Goal: Transaction & Acquisition: Purchase product/service

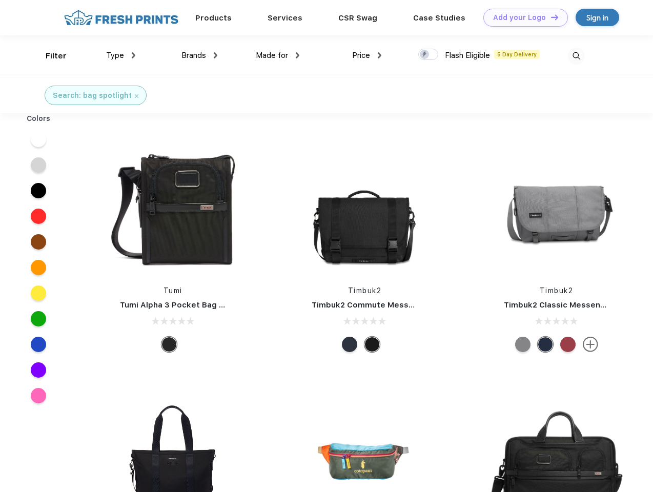
click at [522, 17] on link "Add your Logo Design Tool" at bounding box center [526, 18] width 85 height 18
click at [0, 0] on div "Design Tool" at bounding box center [0, 0] width 0 height 0
click at [550, 17] on link "Add your Logo Design Tool" at bounding box center [526, 18] width 85 height 18
click at [49, 56] on div "Filter" at bounding box center [56, 56] width 21 height 12
click at [121, 55] on span "Type" at bounding box center [115, 55] width 18 height 9
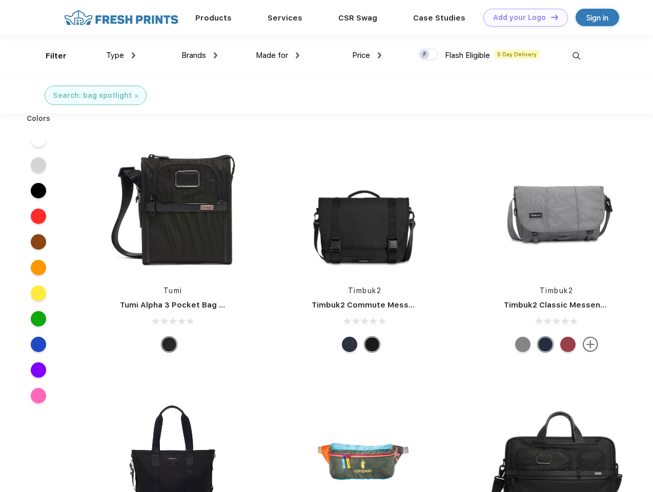
click at [199, 55] on span "Brands" at bounding box center [194, 55] width 25 height 9
click at [278, 55] on span "Made for" at bounding box center [272, 55] width 32 height 9
click at [367, 55] on span "Price" at bounding box center [361, 55] width 18 height 9
click at [429, 55] on div at bounding box center [428, 54] width 20 height 11
click at [425, 55] on input "checkbox" at bounding box center [421, 51] width 7 height 7
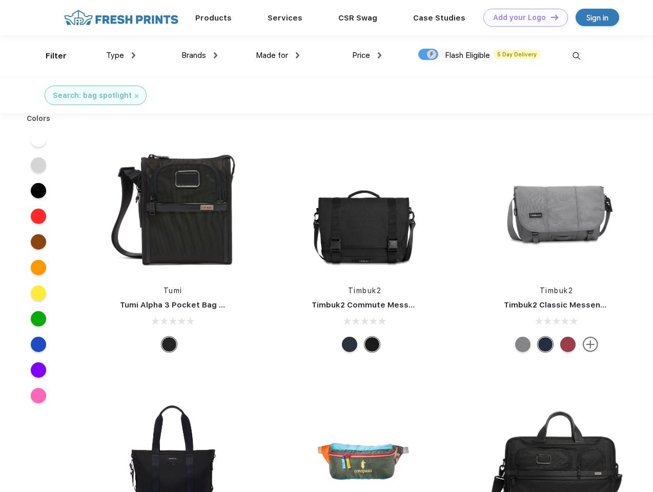
click at [576, 56] on img at bounding box center [576, 56] width 17 height 17
